Goal: Task Accomplishment & Management: Manage account settings

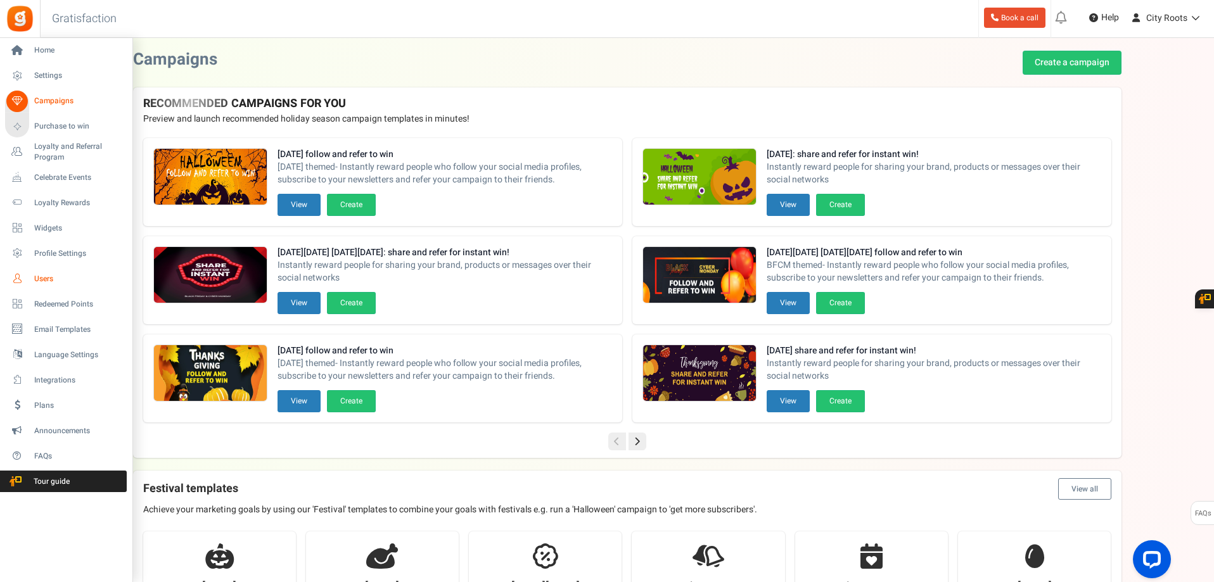
click at [34, 281] on link "Users" at bounding box center [66, 279] width 122 height 22
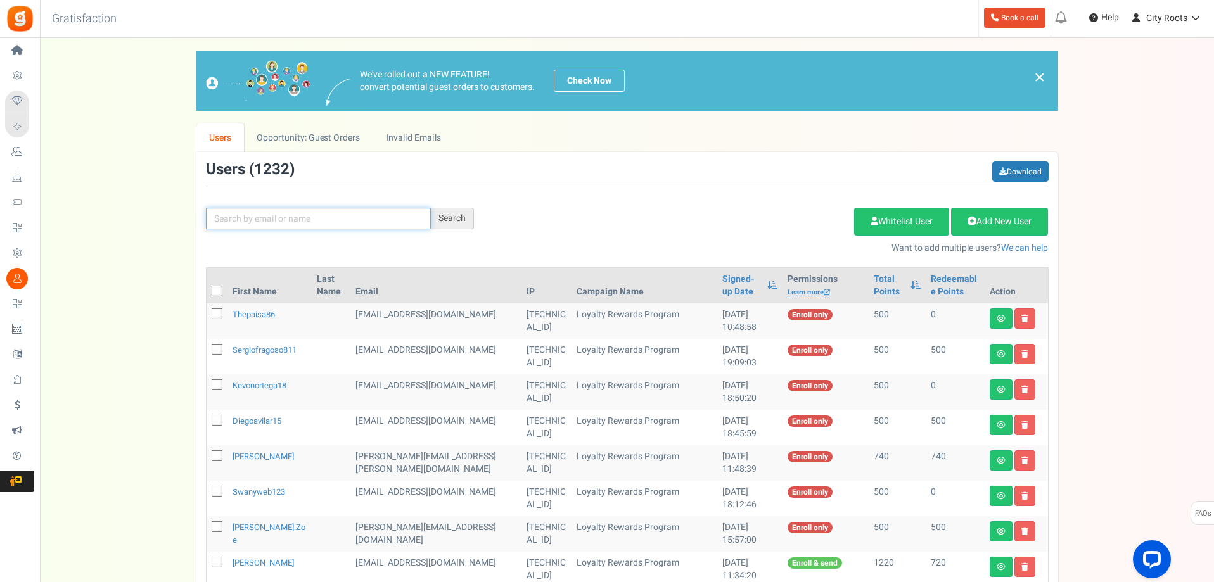
click at [264, 215] on input "text" at bounding box center [318, 219] width 225 height 22
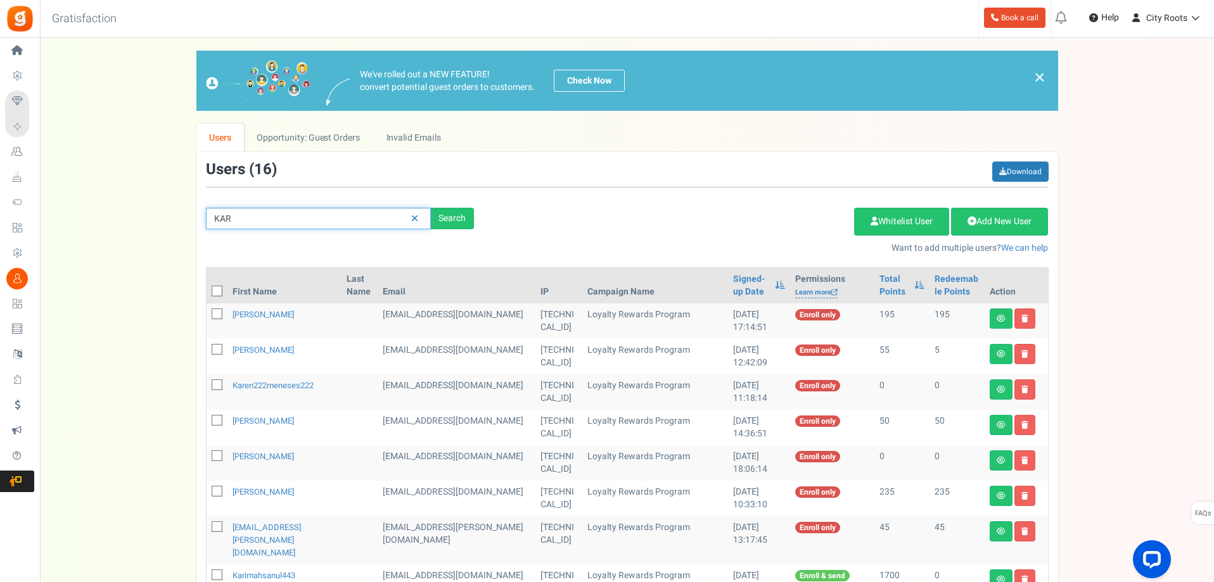
drag, startPoint x: 297, startPoint y: 214, endPoint x: 136, endPoint y: 210, distance: 161.0
click at [136, 210] on div "We've rolled out a NEW FEATURE! convert potential guest orders to customers. Ch…" at bounding box center [627, 490] width 1149 height 878
paste input "karinestjean8@gmail.com"
type input "karinestjean8@gmail.com"
click at [461, 219] on div "Search" at bounding box center [452, 219] width 43 height 22
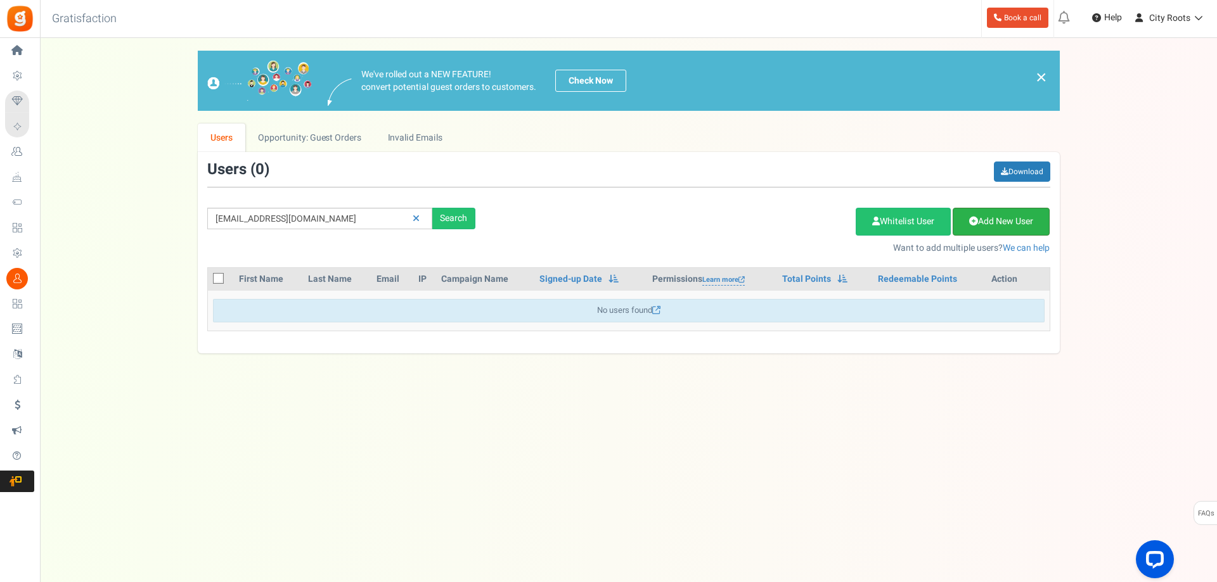
click at [992, 223] on link "Add New User" at bounding box center [1001, 222] width 97 height 28
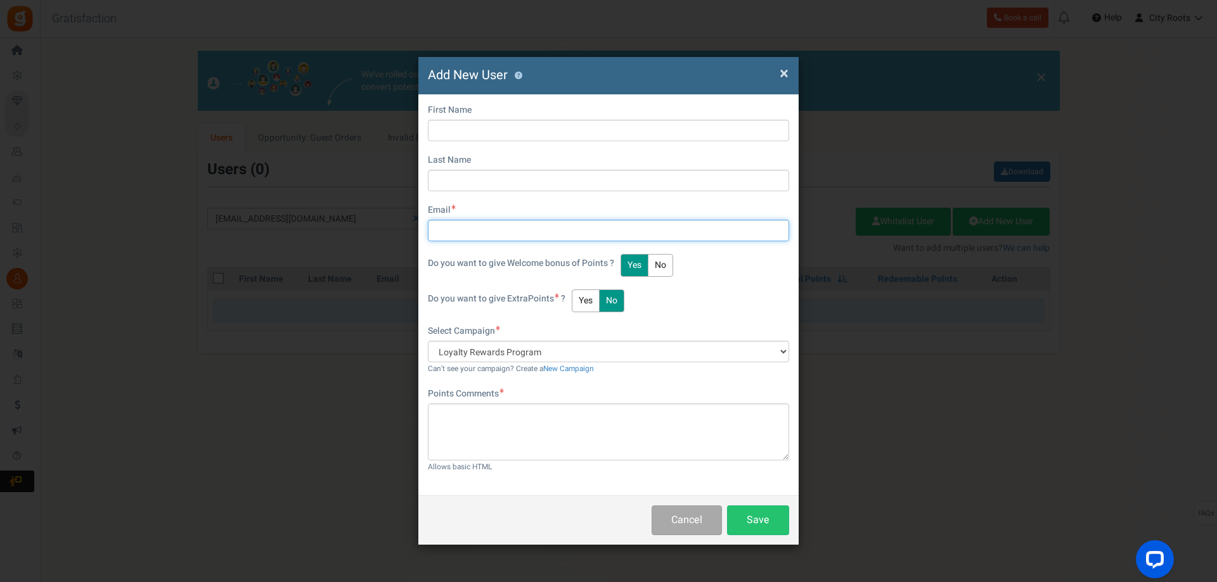
drag, startPoint x: 472, startPoint y: 226, endPoint x: 478, endPoint y: 226, distance: 6.4
click at [472, 226] on input "text" at bounding box center [608, 231] width 361 height 22
paste input "karinestjean8@gmail.com"
type input "karinestjean8@gmail.com"
click at [731, 290] on div "Do you want to give Extra Points ? Yes No" at bounding box center [608, 301] width 361 height 23
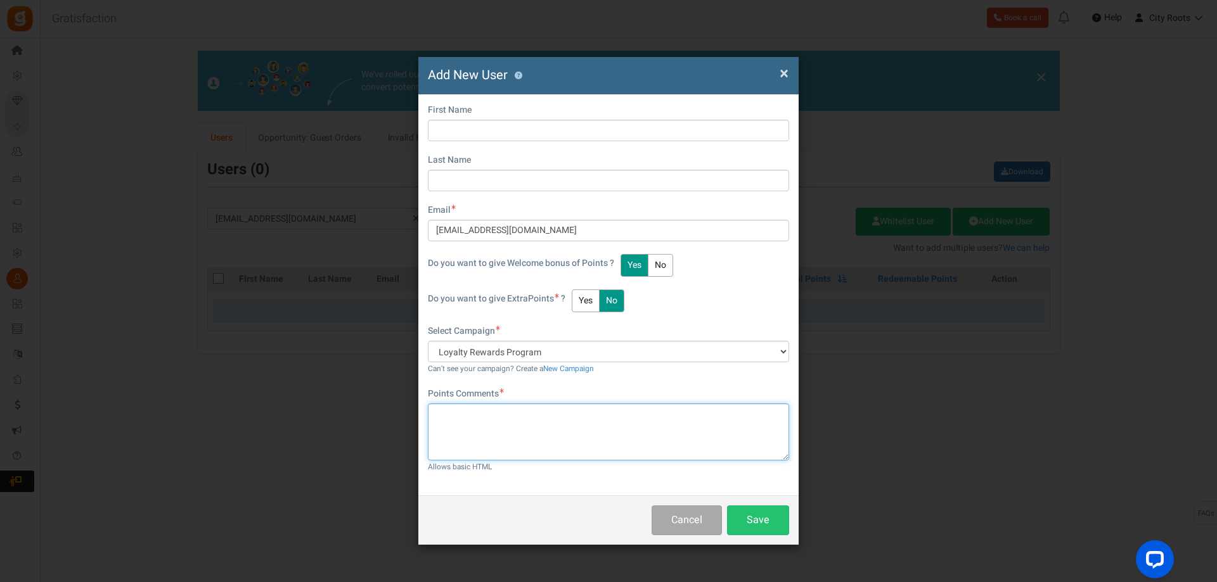
click at [502, 420] on textarea at bounding box center [608, 432] width 361 height 57
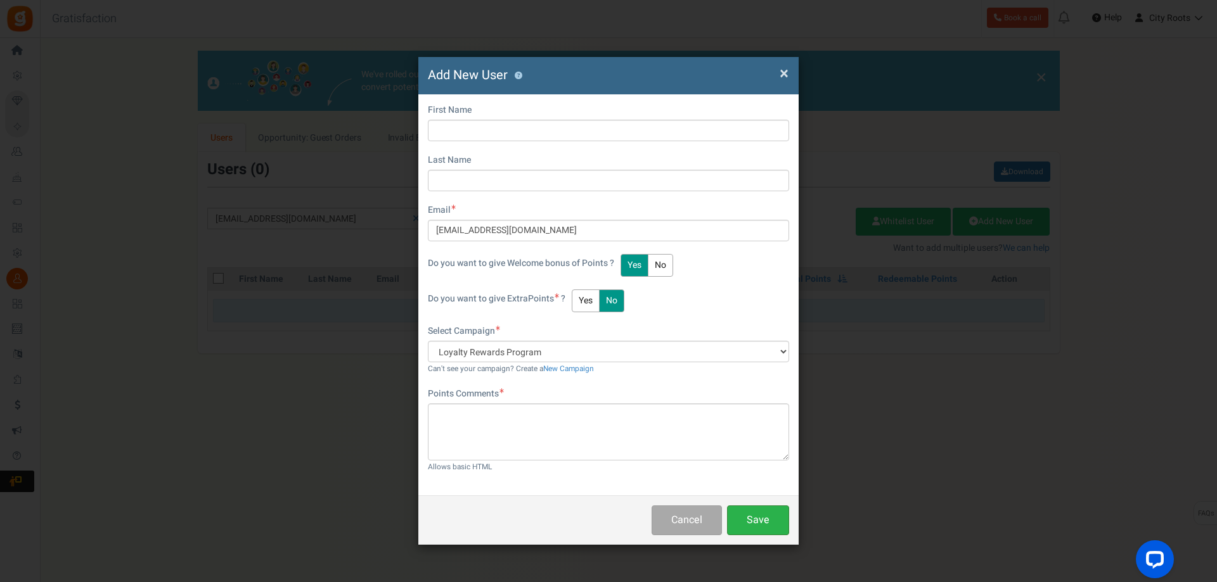
click at [763, 521] on button "Save" at bounding box center [758, 521] width 62 height 30
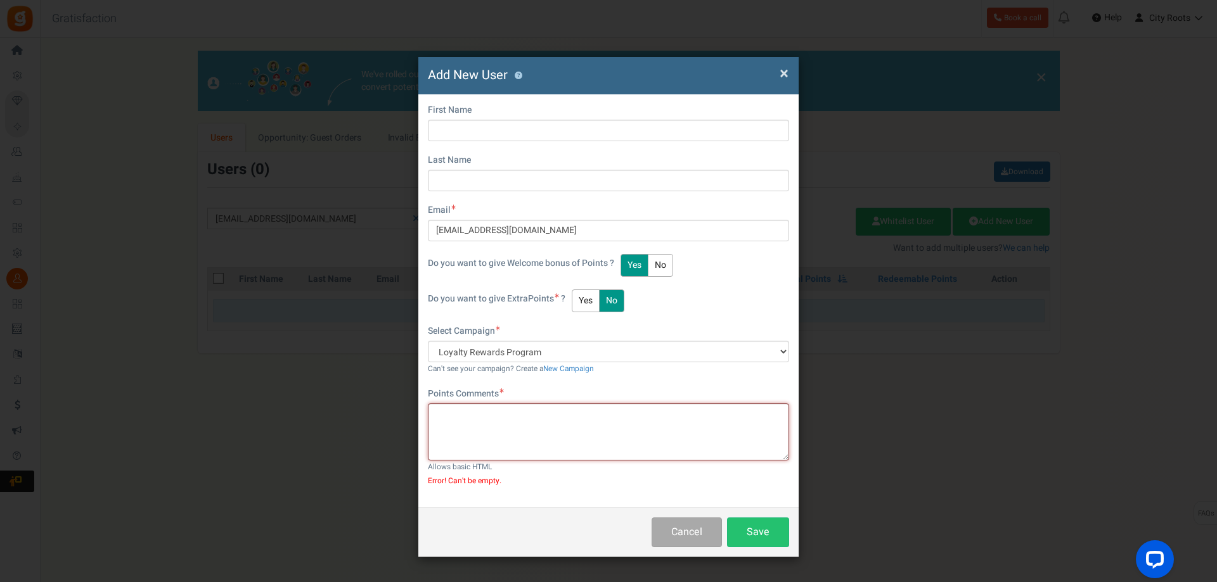
click at [574, 433] on textarea at bounding box center [608, 432] width 361 height 57
click at [485, 115] on div "First Name" at bounding box center [608, 122] width 361 height 37
click at [478, 124] on input "text" at bounding box center [608, 131] width 361 height 22
paste input "karinest"
click at [483, 172] on input "text" at bounding box center [608, 181] width 361 height 22
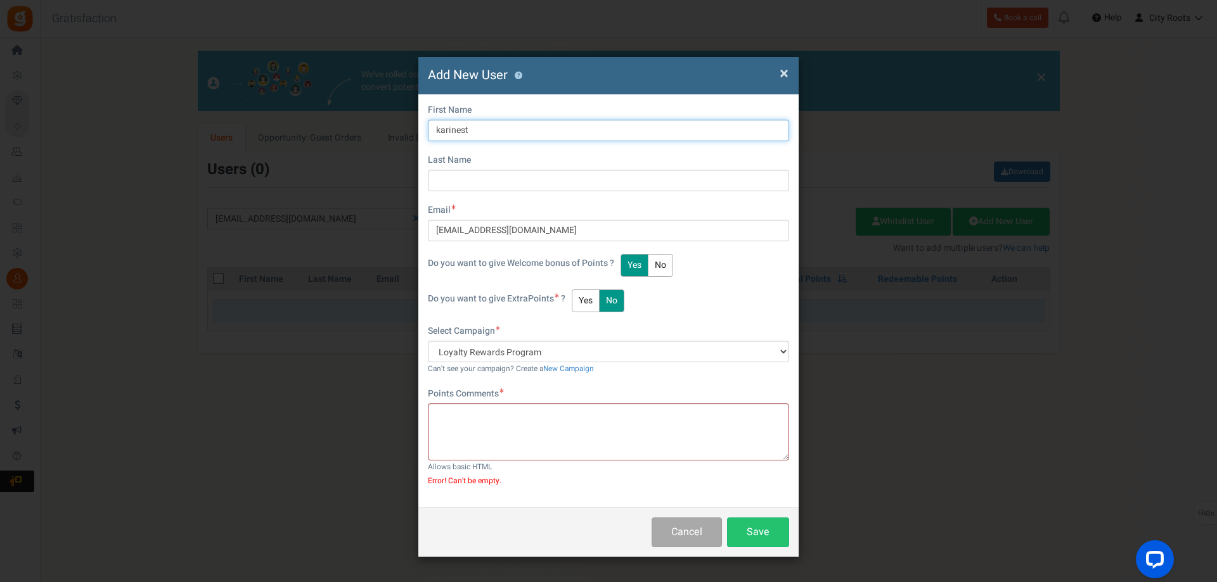
click at [440, 127] on input "karinest" at bounding box center [608, 131] width 361 height 22
type input "Karinest"
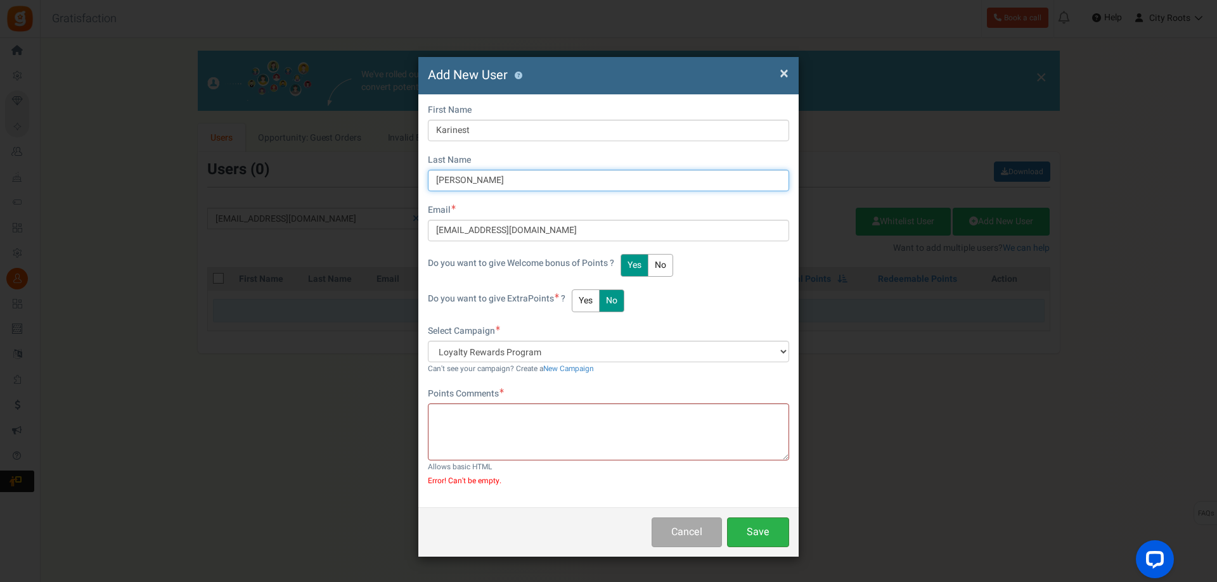
type input "Jean"
click at [750, 537] on button "Save" at bounding box center [758, 533] width 62 height 30
click at [616, 433] on textarea at bounding box center [608, 432] width 361 height 57
type textarea "new"
click at [778, 540] on button "Save" at bounding box center [758, 533] width 62 height 30
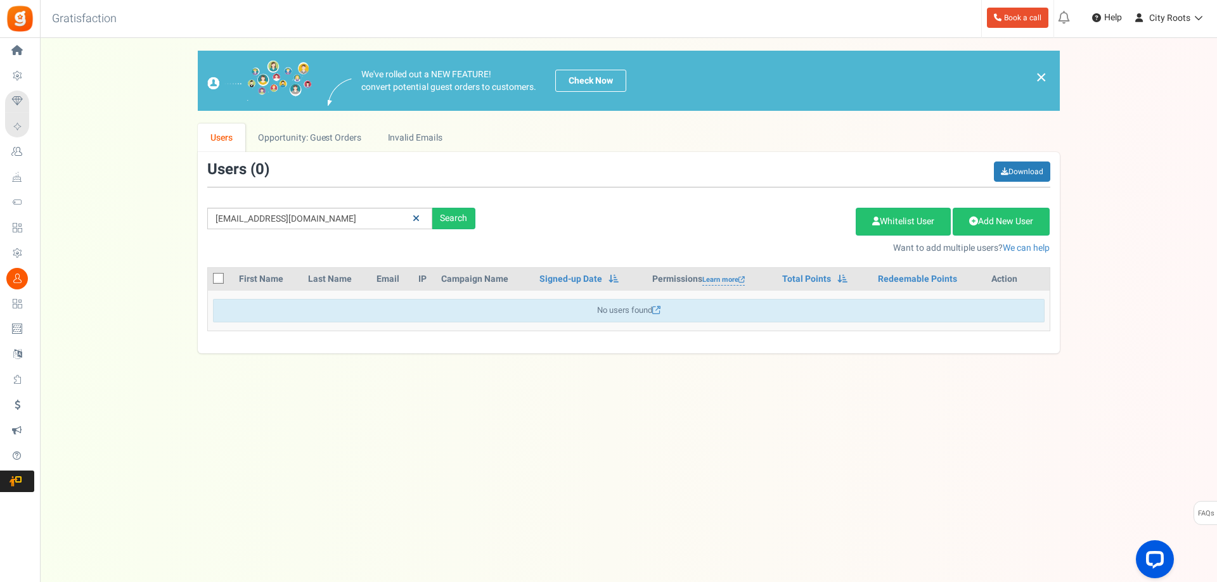
click at [412, 224] on link at bounding box center [416, 219] width 20 height 22
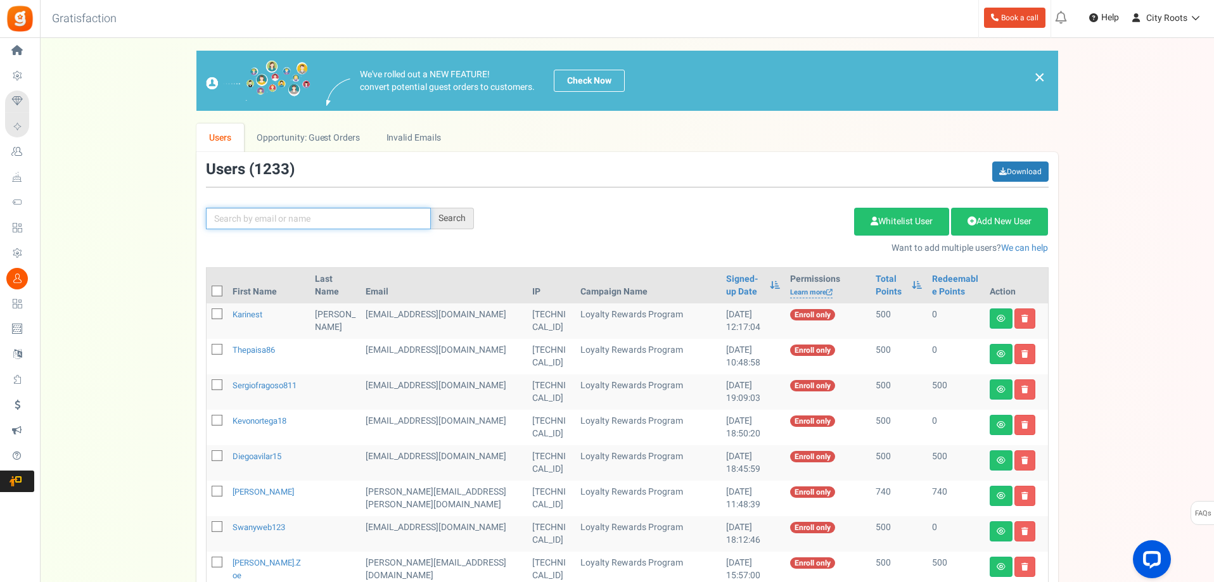
click at [395, 219] on input "text" at bounding box center [318, 219] width 225 height 22
click at [1007, 321] on link at bounding box center [1001, 319] width 23 height 20
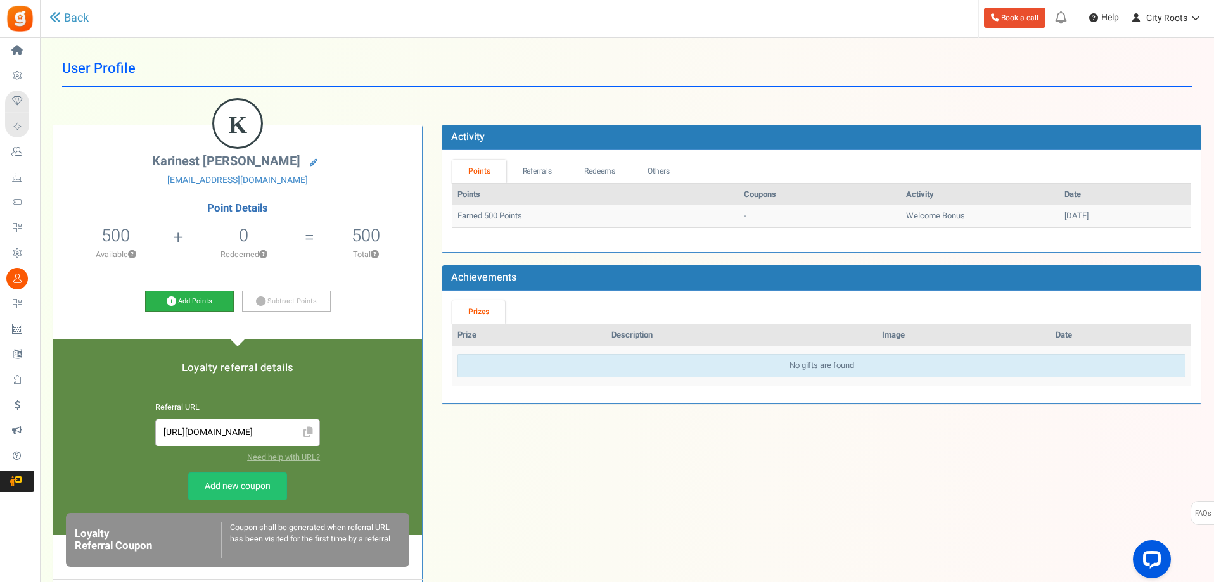
click at [207, 304] on link "Add Points" at bounding box center [189, 302] width 89 height 22
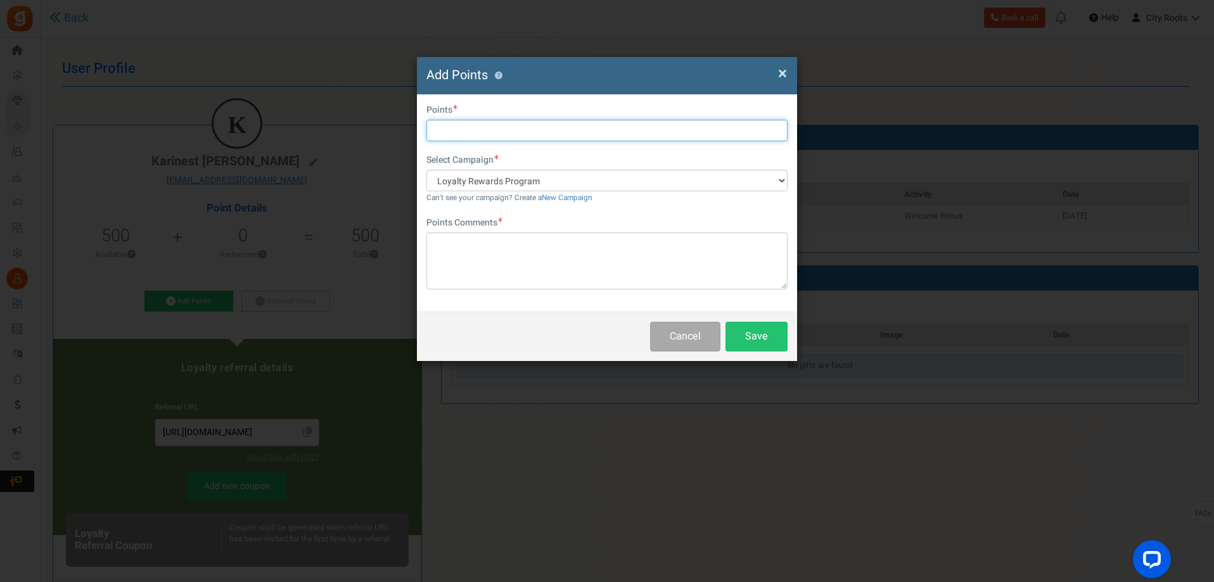
click at [525, 126] on input "text" at bounding box center [607, 131] width 361 height 22
type input "500"
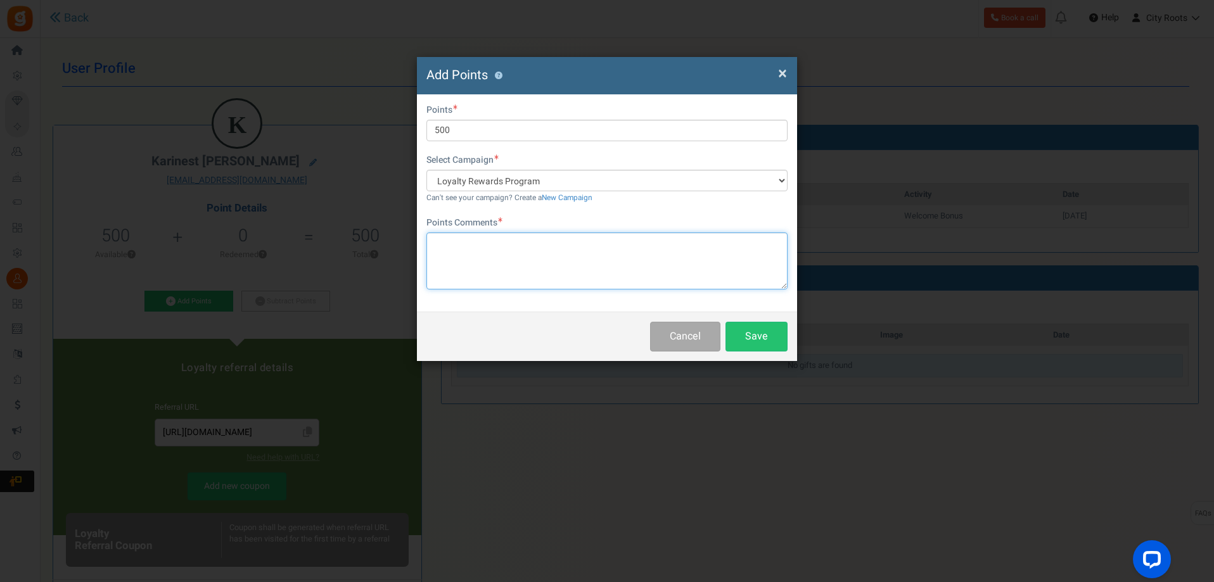
click at [497, 240] on textarea at bounding box center [607, 261] width 361 height 57
type textarea "FROM HALLOWEEN OCT 4"
click at [771, 338] on button "Save" at bounding box center [757, 337] width 62 height 30
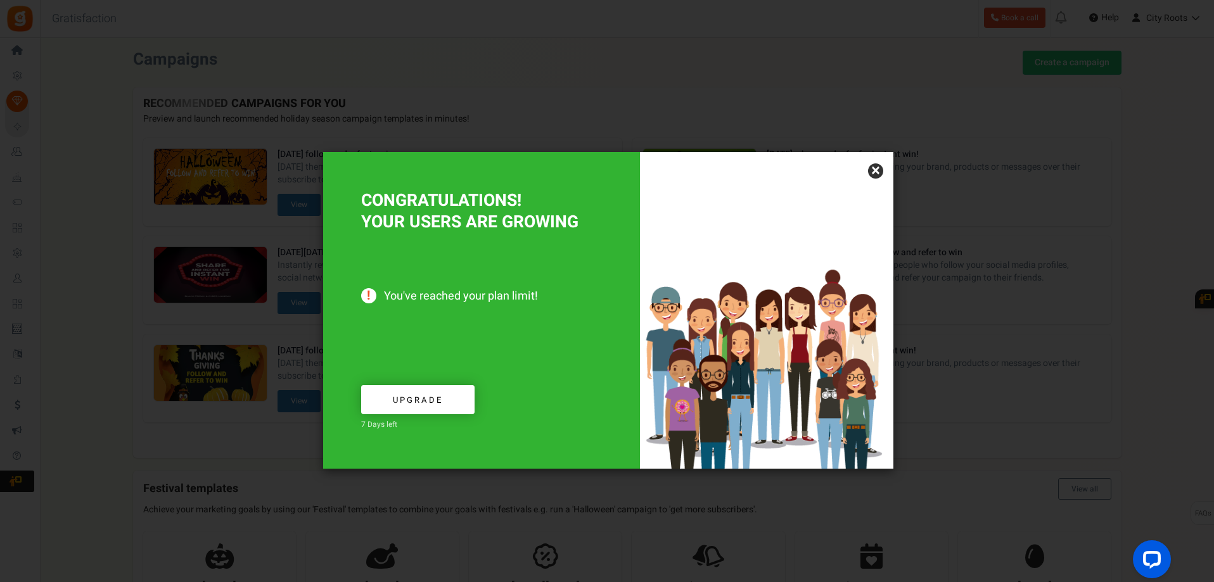
click at [880, 170] on link "×" at bounding box center [875, 171] width 15 height 15
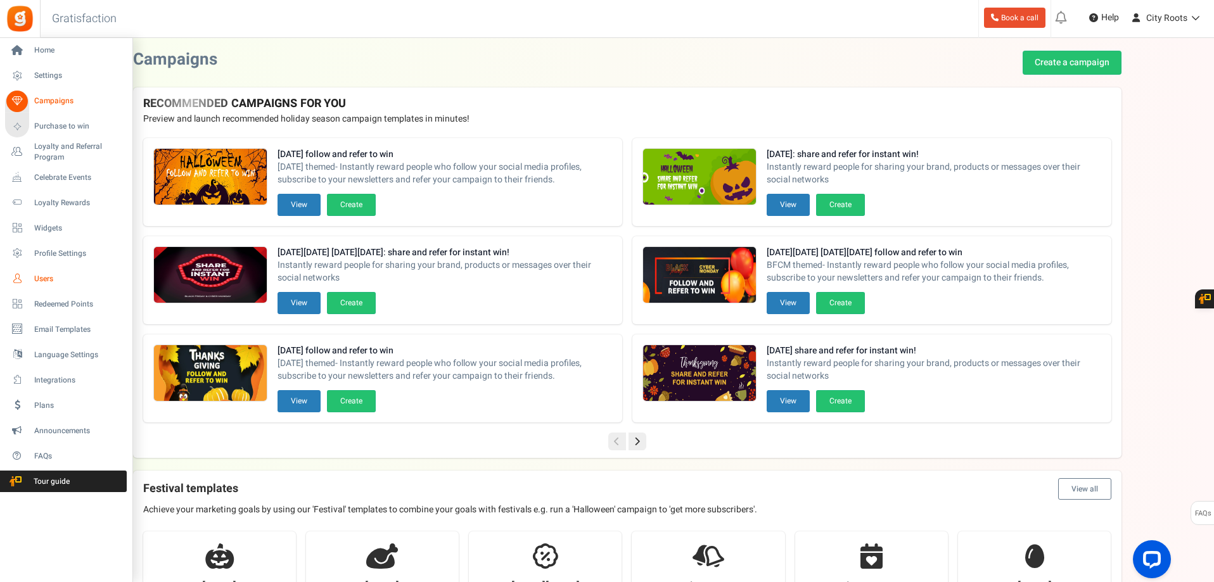
click at [58, 280] on span "Users" at bounding box center [78, 279] width 89 height 11
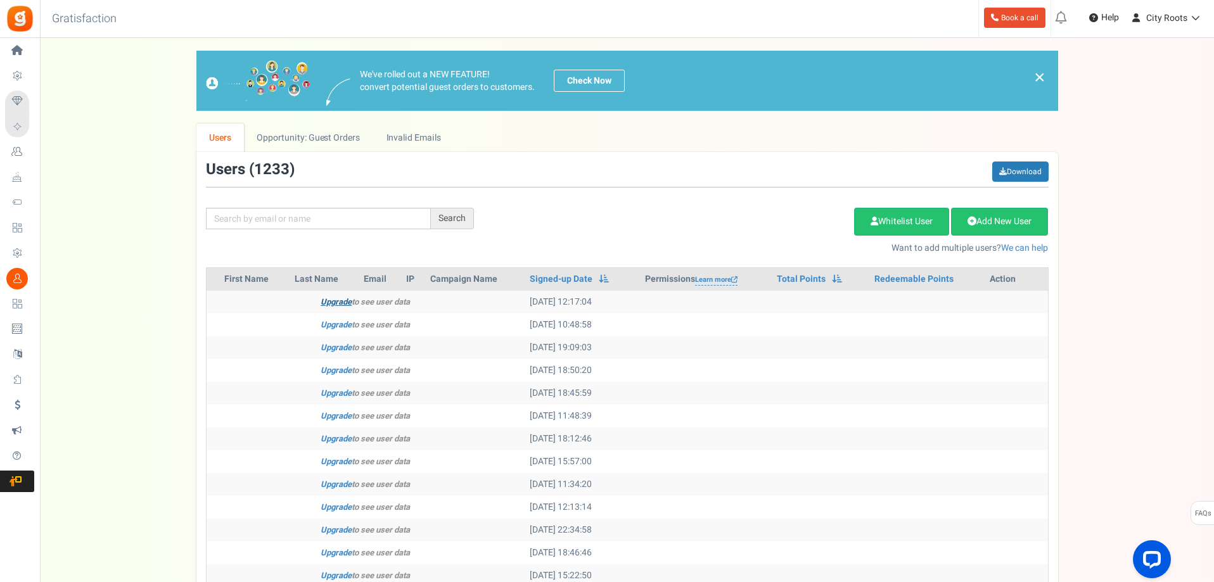
click at [327, 302] on link "Upgrade" at bounding box center [336, 302] width 31 height 12
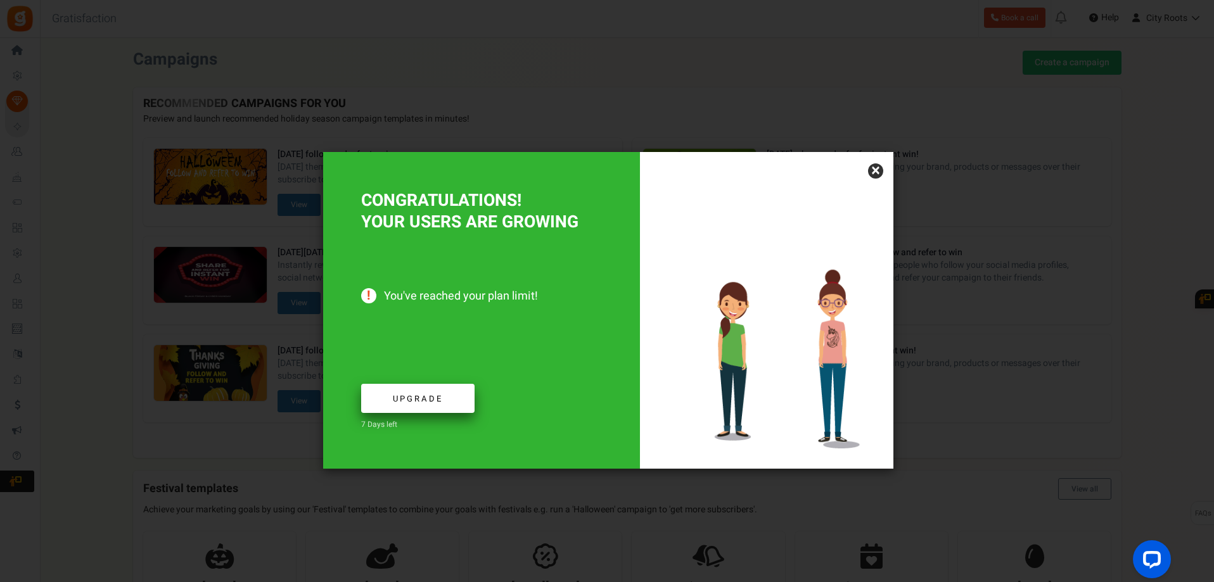
click at [399, 400] on span "Upgrade" at bounding box center [418, 399] width 50 height 12
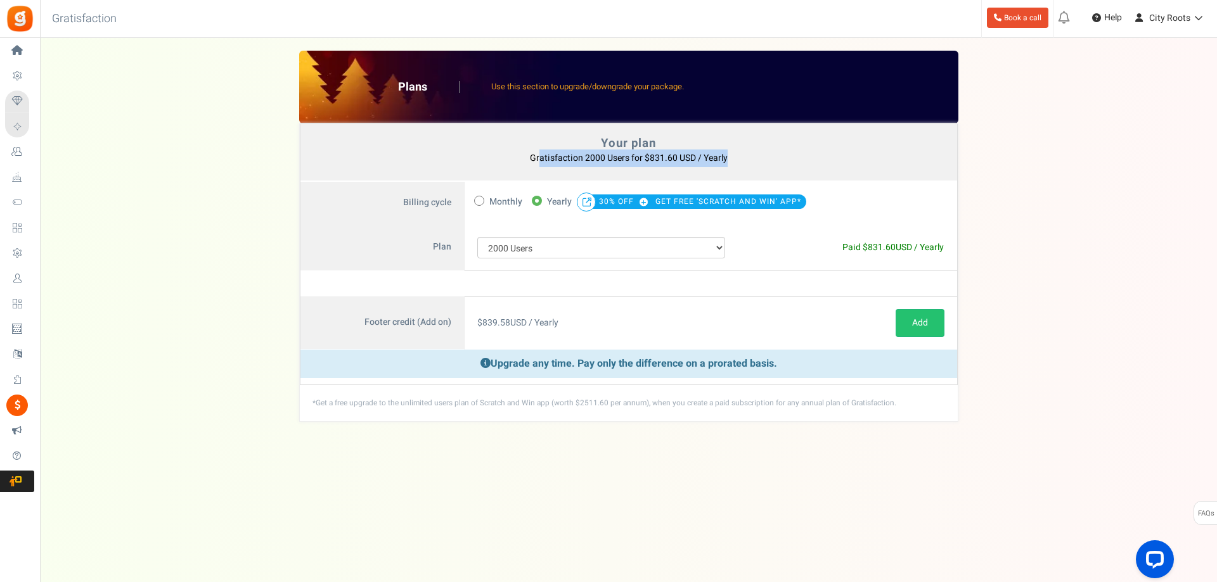
drag, startPoint x: 712, startPoint y: 151, endPoint x: 531, endPoint y: 151, distance: 181.3
click at [537, 151] on p "Gratisfaction 2000 Users for $831.60 USD / Yearly You currently have: Active co…" at bounding box center [629, 159] width 630 height 18
click at [523, 151] on p "Gratisfaction 2000 Users for $831.60 USD / Yearly You currently have: Active co…" at bounding box center [629, 159] width 630 height 18
click at [500, 206] on span "Monthly" at bounding box center [505, 202] width 33 height 18
click at [482, 204] on input "Monthly" at bounding box center [478, 200] width 8 height 8
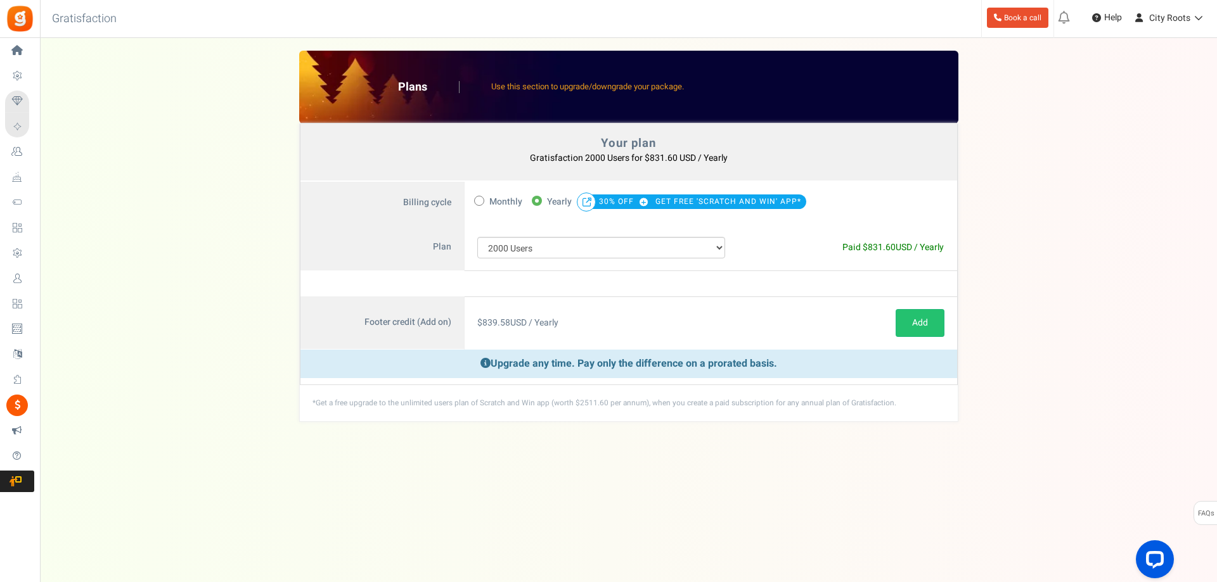
radio input "true"
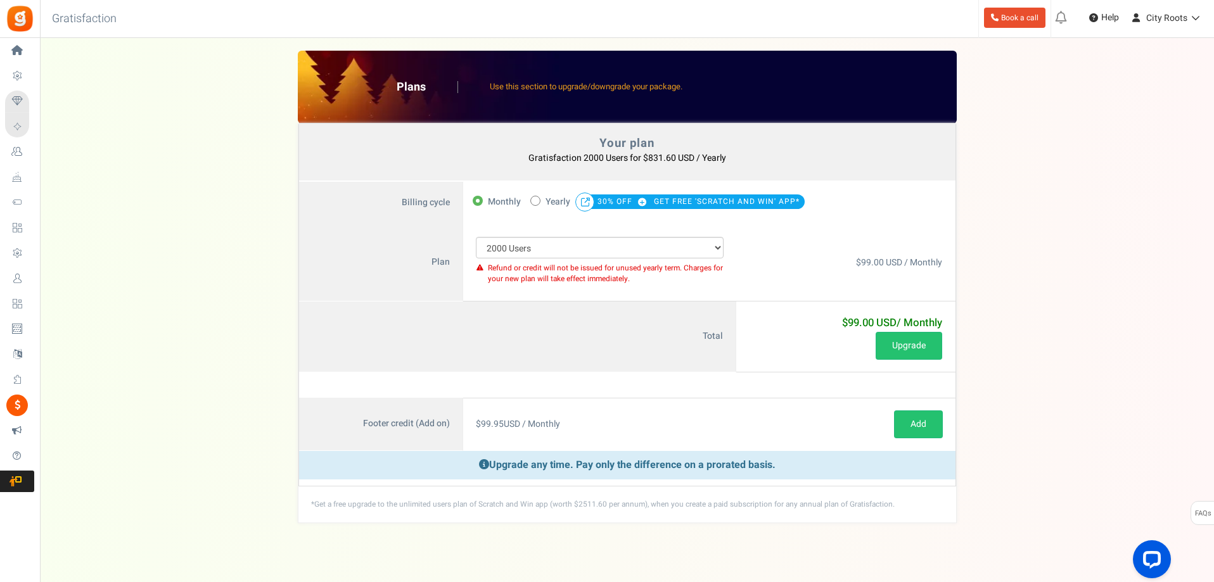
click at [762, 271] on div "$99.00 USD / Monthly Free" at bounding box center [845, 262] width 219 height 77
click at [643, 210] on span "30% OFF" at bounding box center [625, 202] width 54 height 18
click at [536, 203] on span at bounding box center [535, 201] width 10 height 10
click at [536, 203] on input "50% OFF Limited time offer! Yearly 30% OFF GET FREE 'SCRATCH AND WIN' APP*" at bounding box center [534, 200] width 8 height 8
radio input "true"
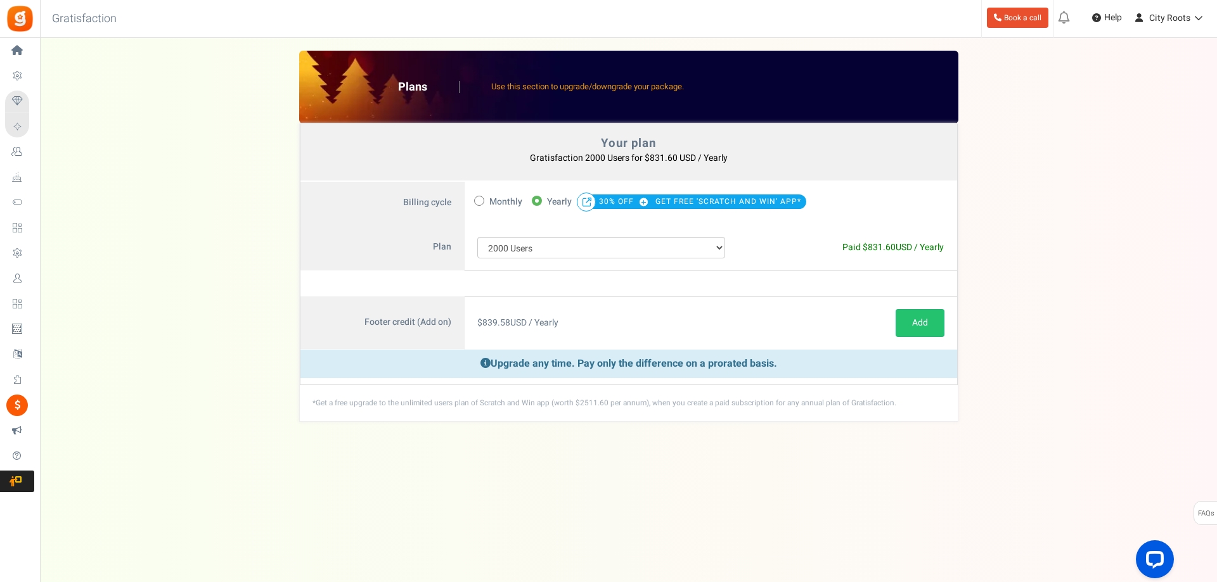
drag, startPoint x: 818, startPoint y: 246, endPoint x: 948, endPoint y: 248, distance: 129.9
click at [948, 248] on div "$ 831.60 USD / Yearly Paid $831.60 USD / Yearly Paid $ 831.60 USD / Yearly $ 83…" at bounding box center [847, 247] width 219 height 47
click at [943, 209] on div at bounding box center [929, 203] width 55 height 43
click at [586, 198] on em at bounding box center [586, 202] width 19 height 19
click at [607, 346] on div "$ 839.58 USD / Yearly" at bounding box center [602, 323] width 274 height 53
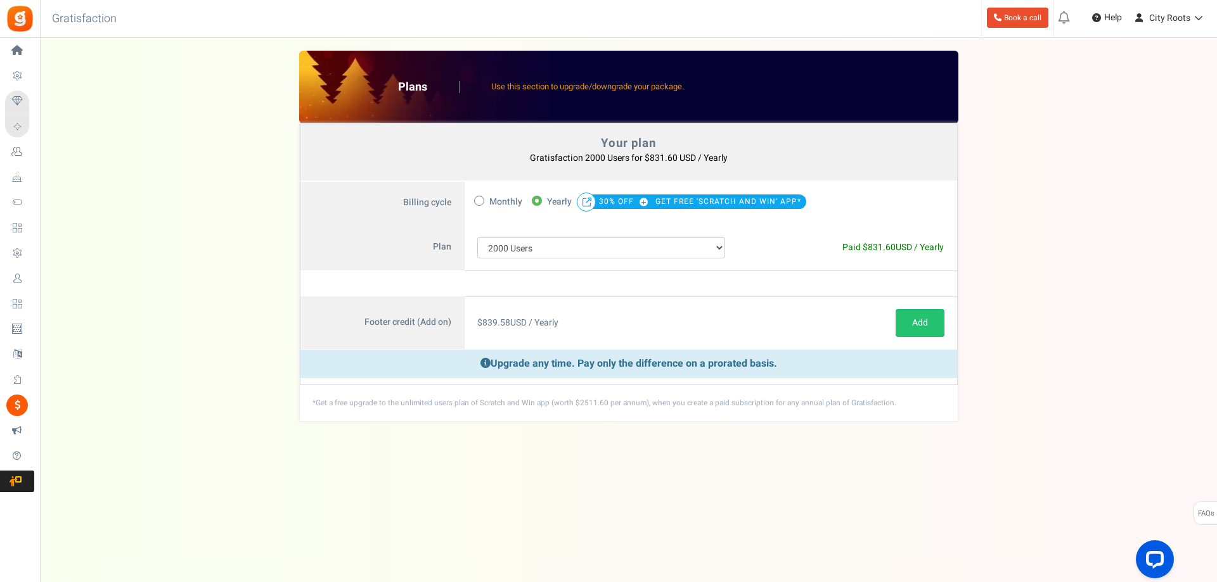
drag, startPoint x: 590, startPoint y: 328, endPoint x: 466, endPoint y: 326, distance: 123.6
click at [466, 326] on div "$ 839.58 USD / Yearly" at bounding box center [602, 323] width 274 height 53
click at [562, 319] on div "$ 839.58 USD / Yearly" at bounding box center [602, 323] width 274 height 53
drag, startPoint x: 496, startPoint y: 366, endPoint x: 782, endPoint y: 369, distance: 286.5
click at [782, 369] on p "Upgrade any time. Pay only the difference on a prorated basis." at bounding box center [628, 364] width 657 height 29
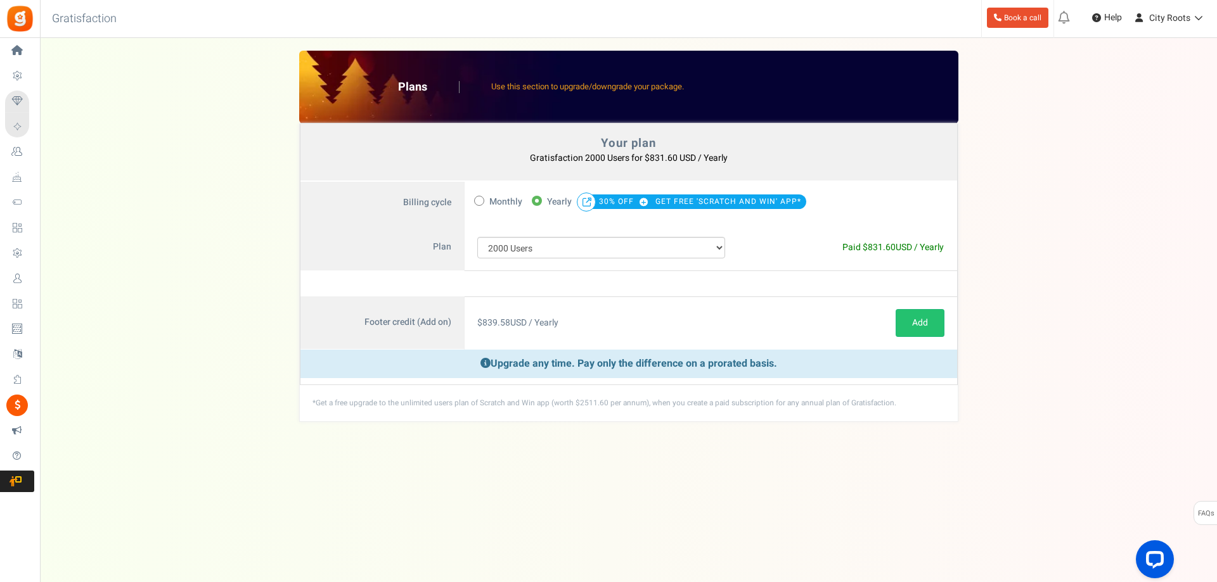
click at [787, 369] on p "Upgrade any time. Pay only the difference on a prorated basis." at bounding box center [628, 364] width 657 height 29
